Goal: Information Seeking & Learning: Learn about a topic

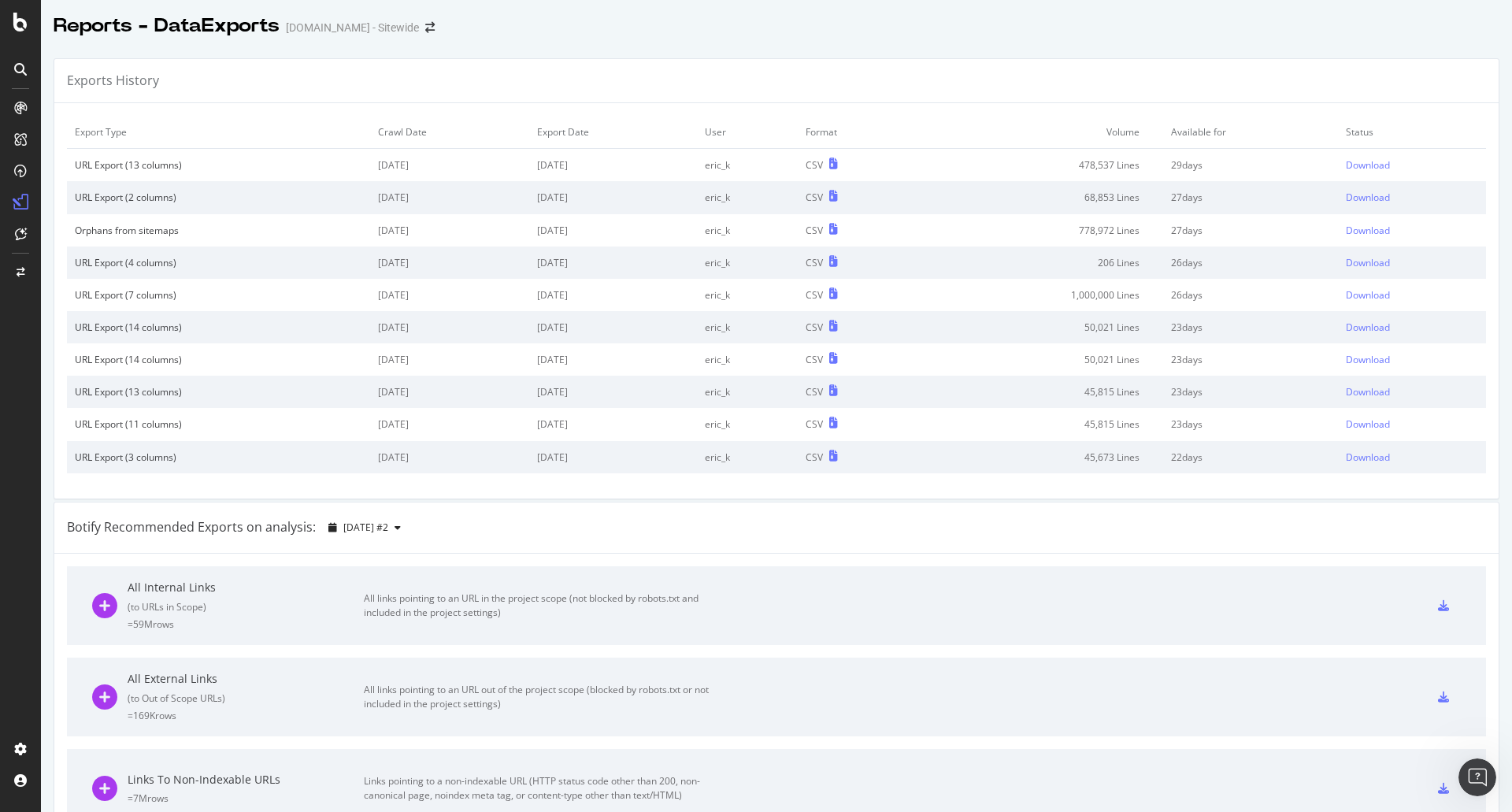
scroll to position [2, 0]
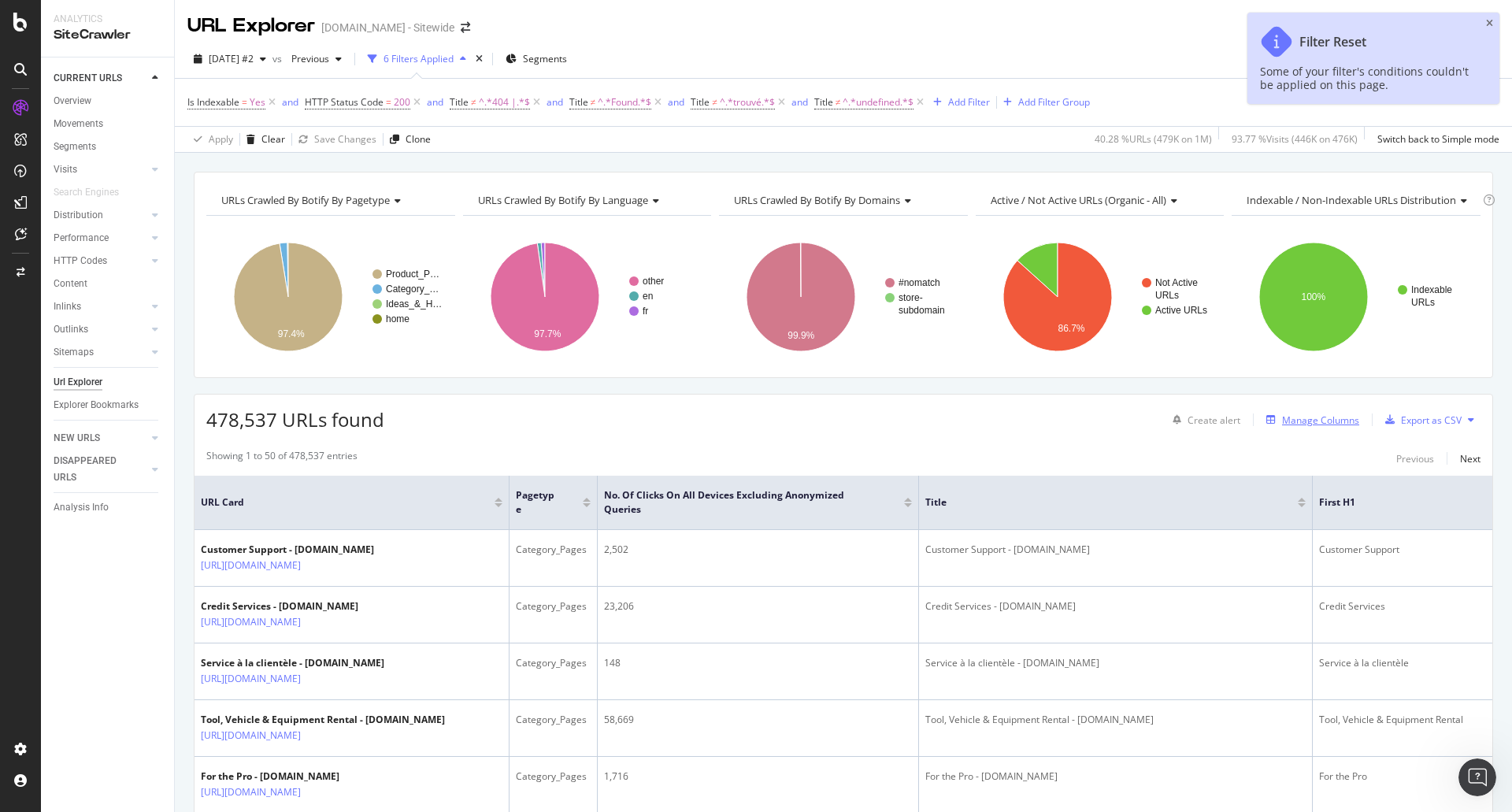
click at [1291, 415] on div "Manage Columns" at bounding box center [1320, 420] width 77 height 14
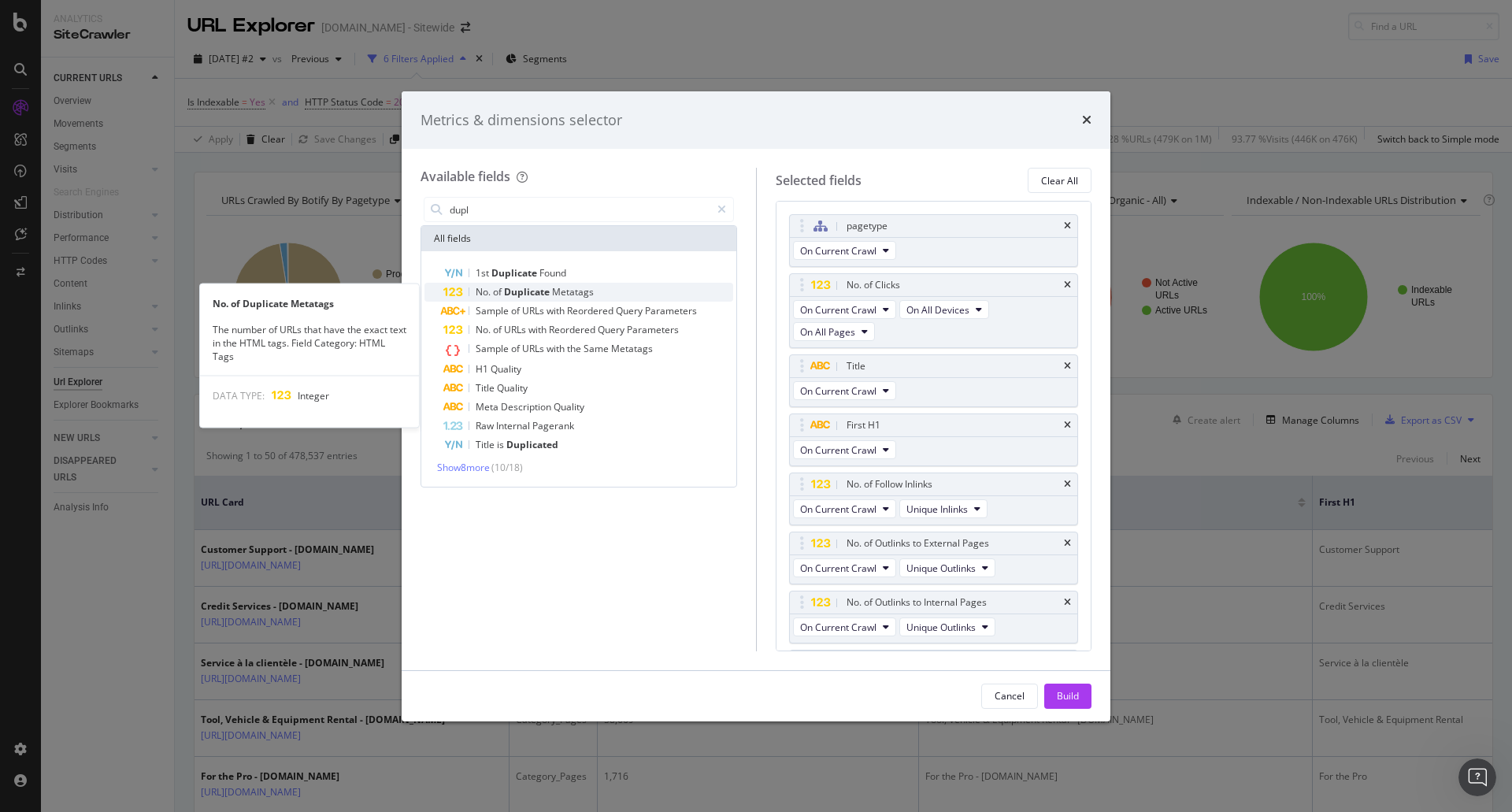
type input "dupl"
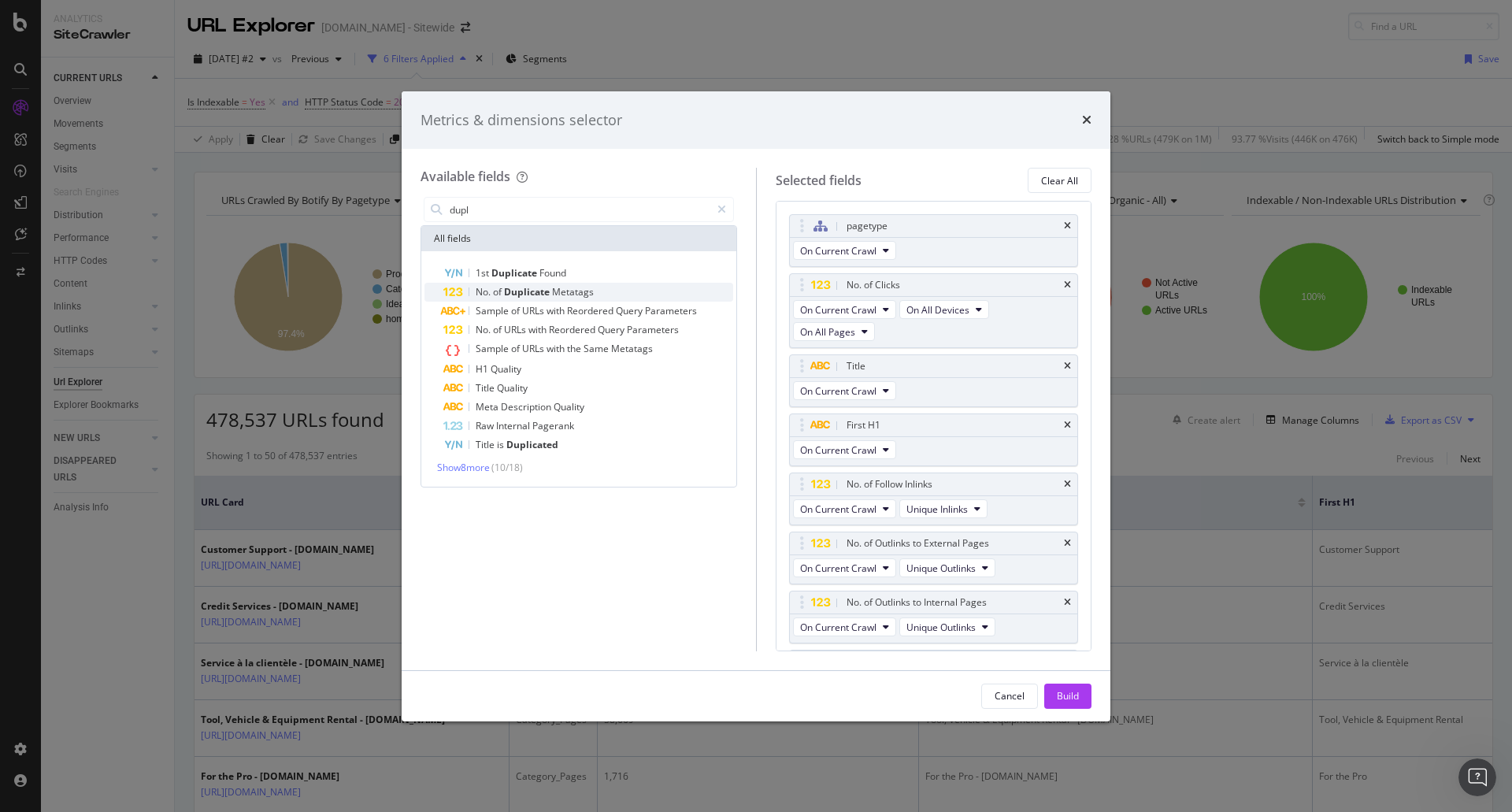
click at [540, 284] on div "No. of Duplicate Metatags" at bounding box center [588, 292] width 289 height 19
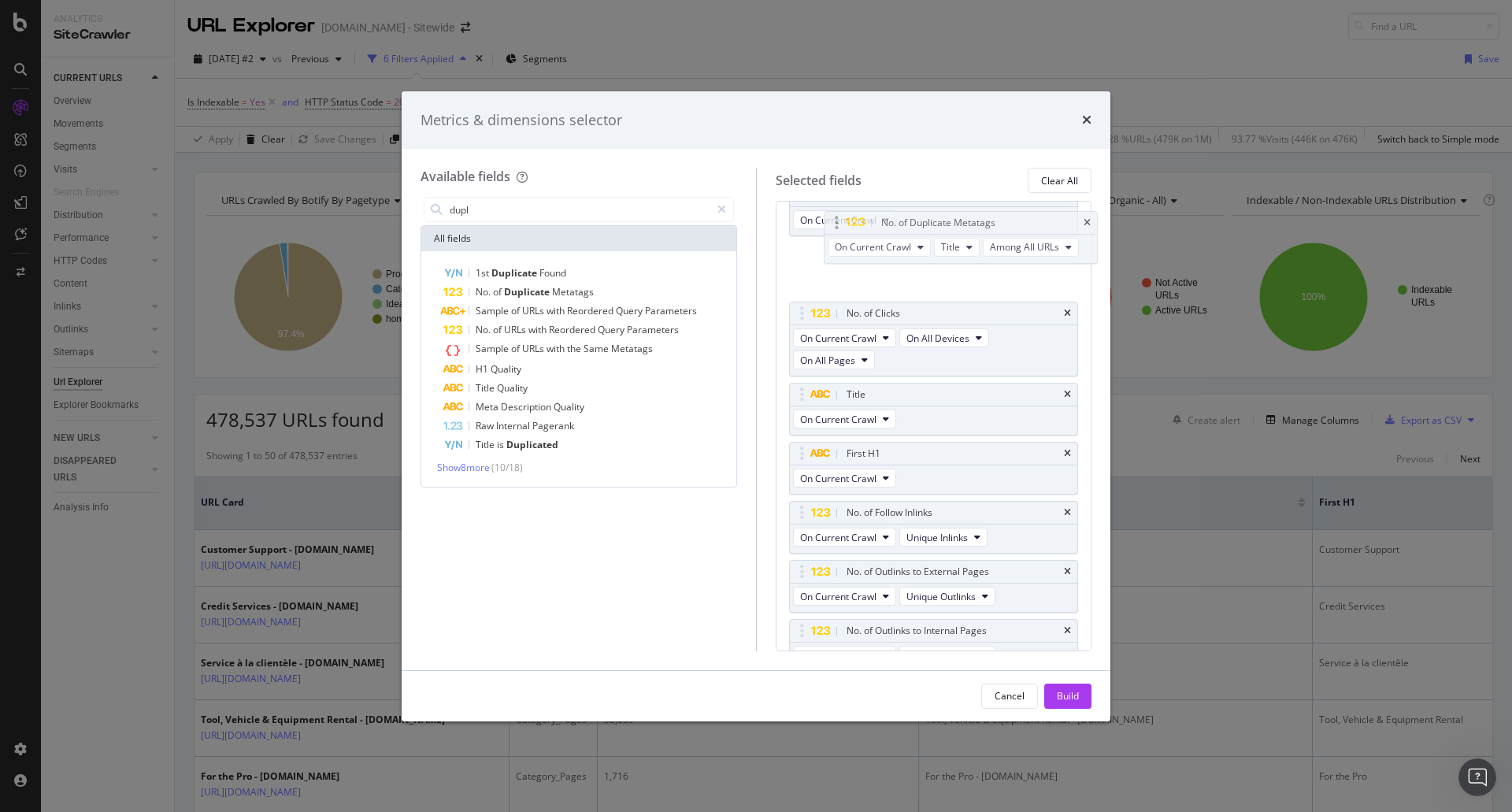
scroll to position [26, 0]
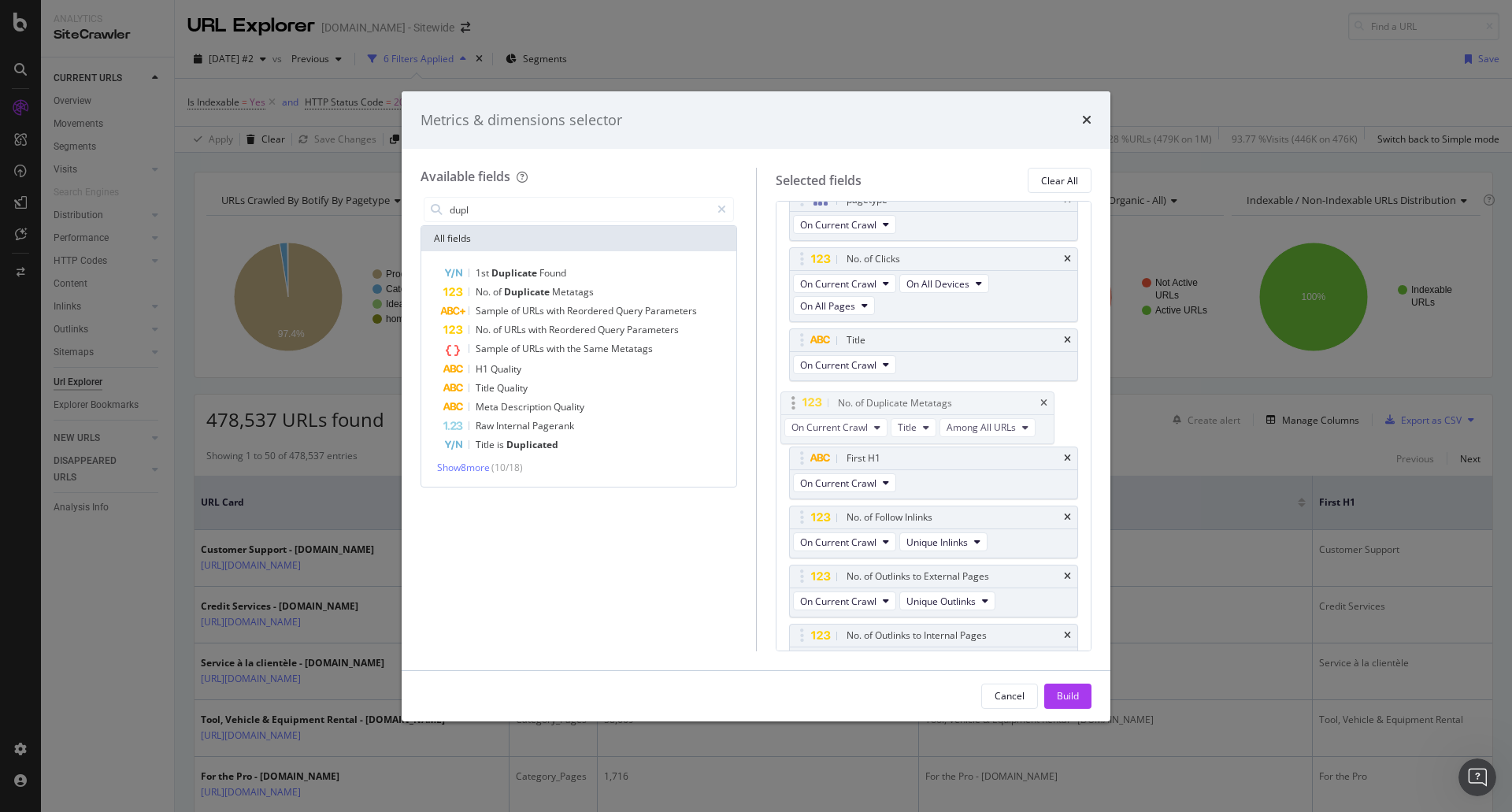
drag, startPoint x: 982, startPoint y: 612, endPoint x: 970, endPoint y: 409, distance: 203.4
click at [970, 409] on body "Analytics SiteCrawler CURRENT URLS Overview Movements Segments Visits Analysis …" at bounding box center [756, 406] width 1512 height 812
click at [1082, 704] on button "Build" at bounding box center [1068, 696] width 47 height 25
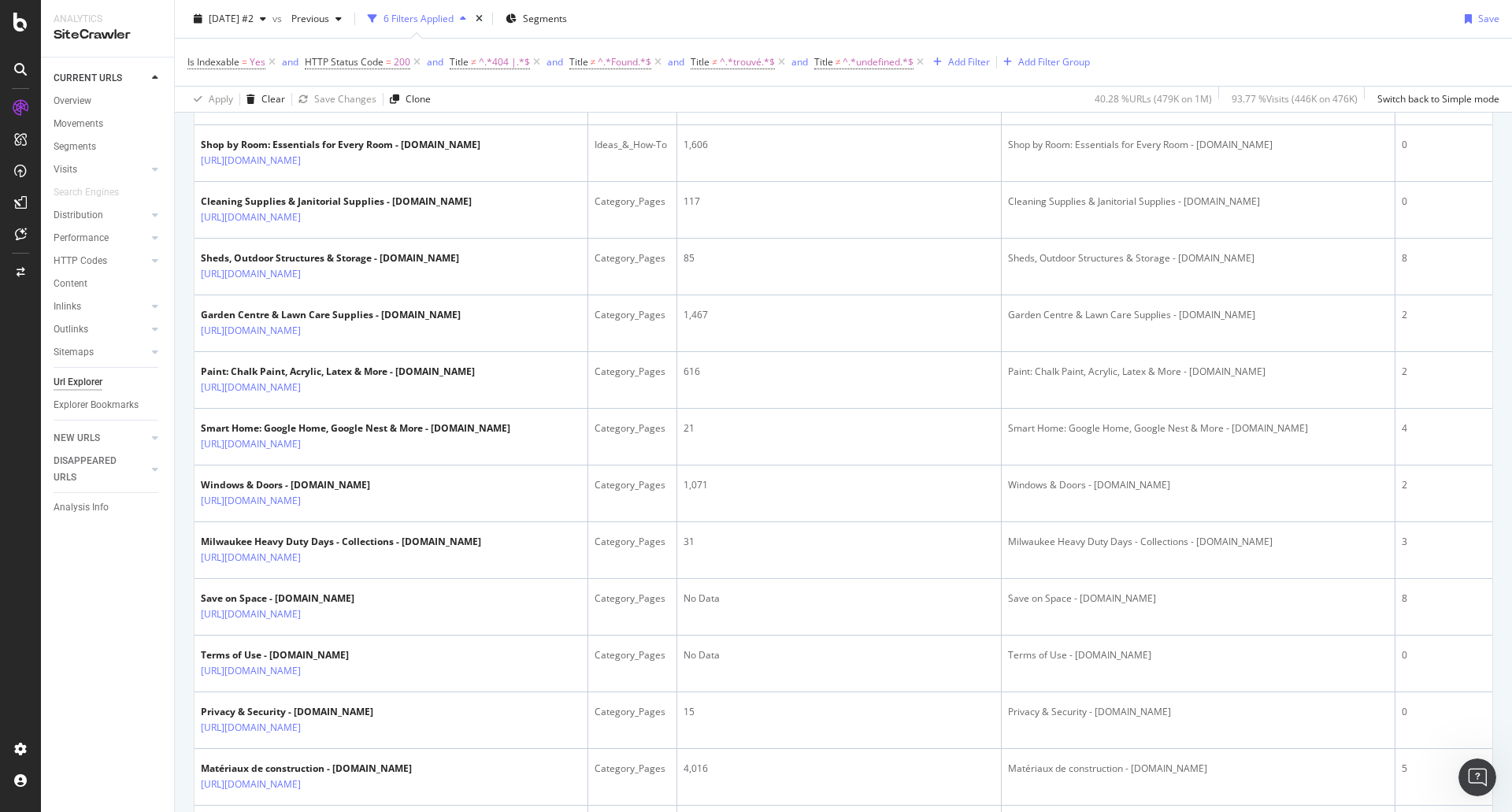
scroll to position [2109, 0]
